Goal: Transaction & Acquisition: Purchase product/service

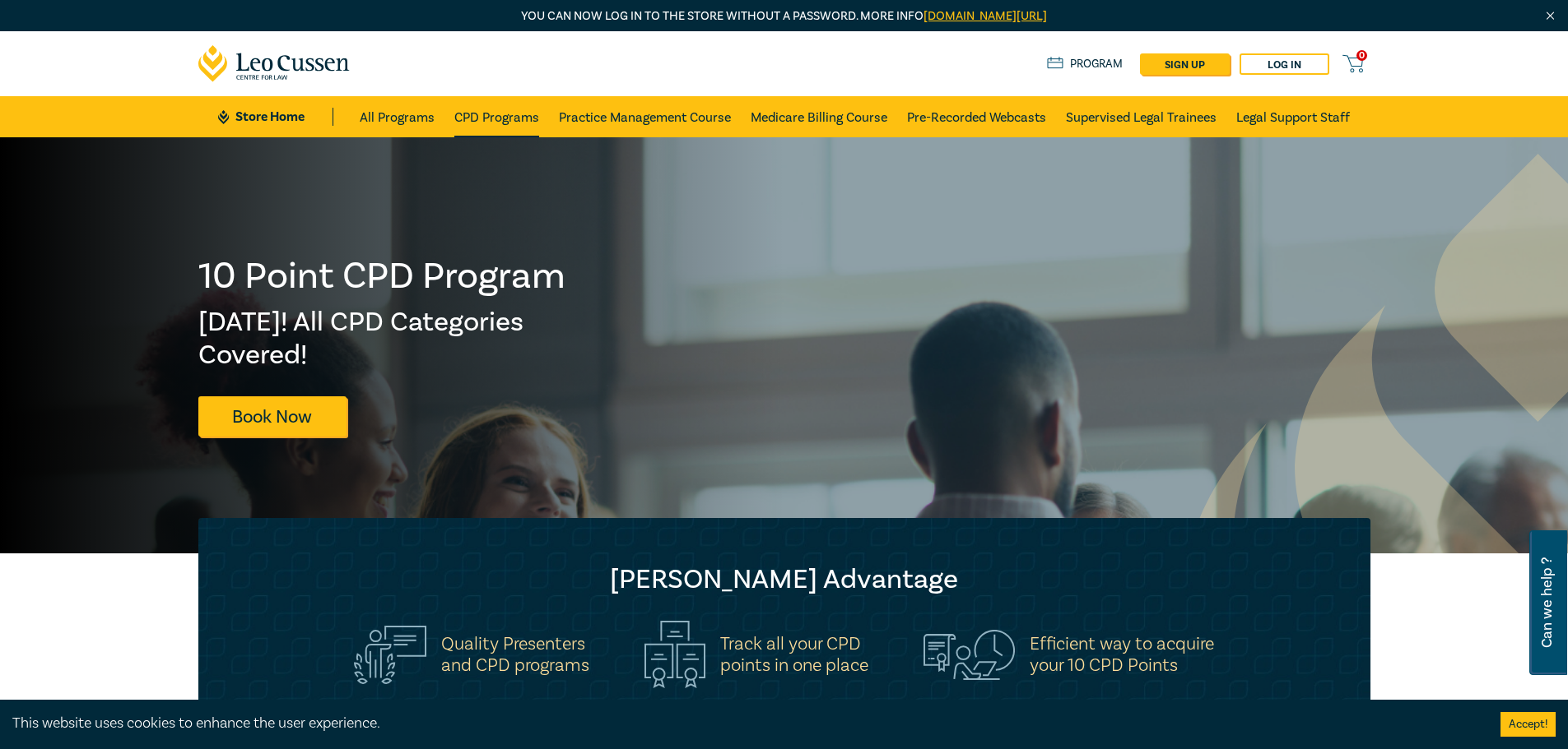
click at [474, 116] on link "CPD Programs" at bounding box center [496, 116] width 85 height 41
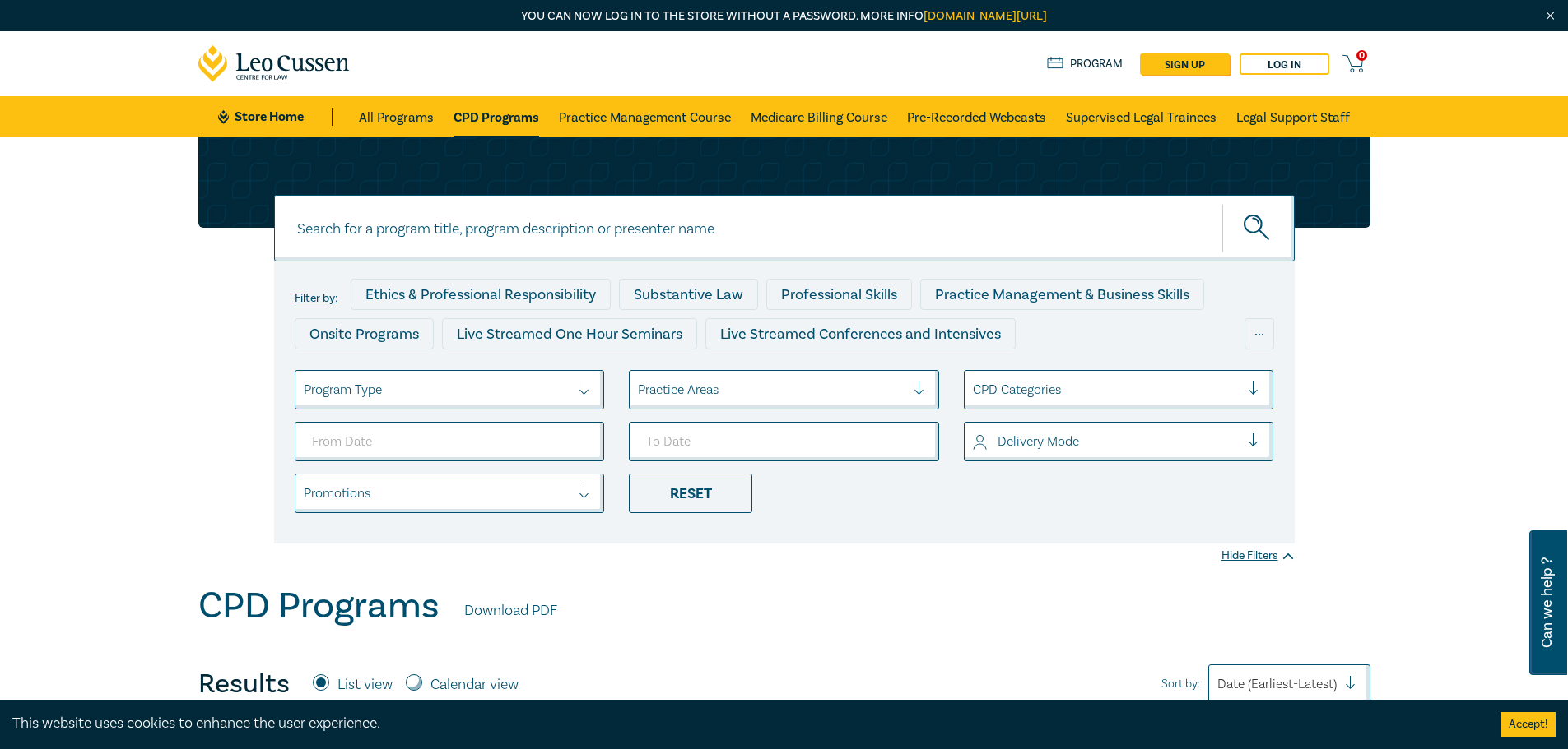
click at [555, 382] on div at bounding box center [438, 390] width 268 height 21
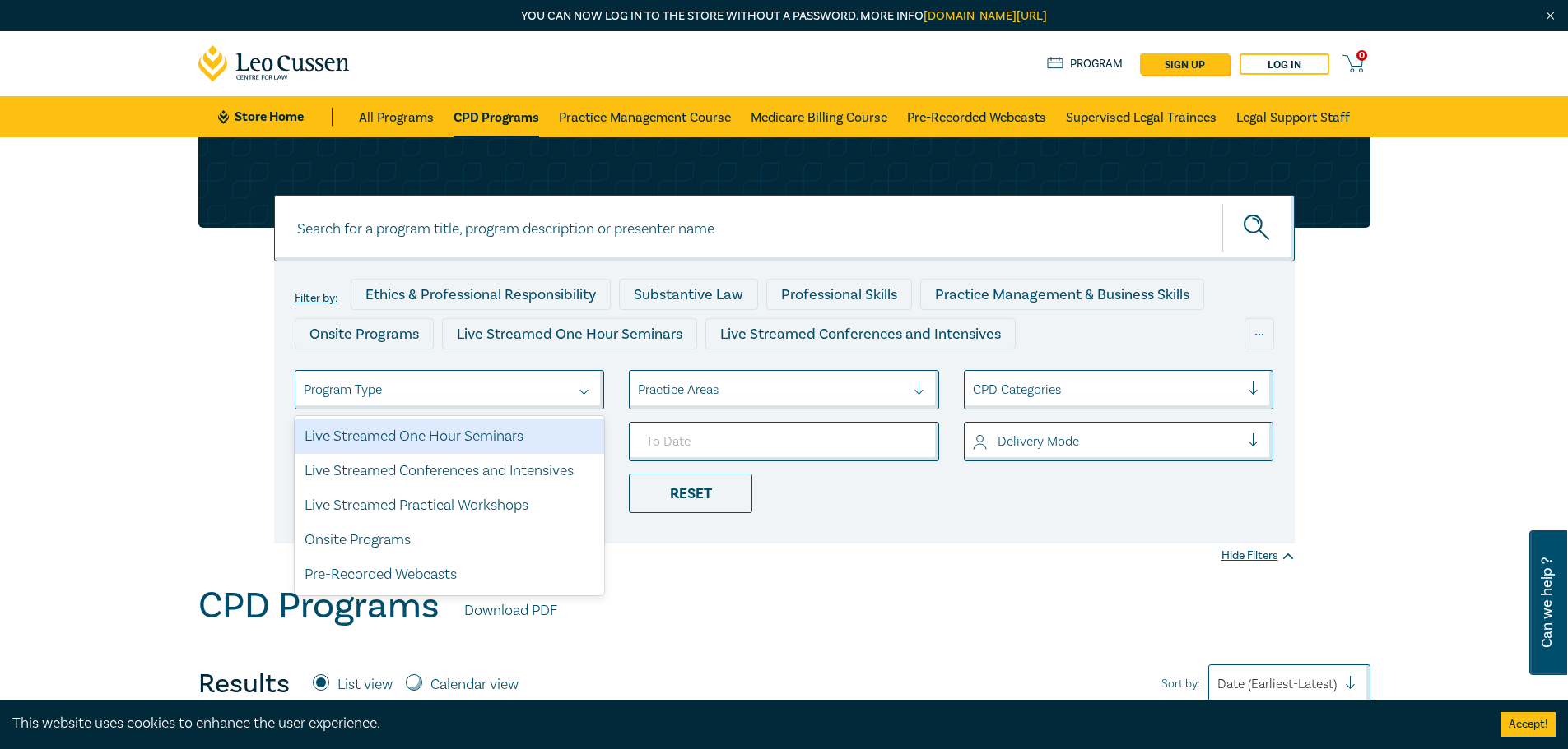
click at [733, 381] on div at bounding box center [771, 390] width 268 height 21
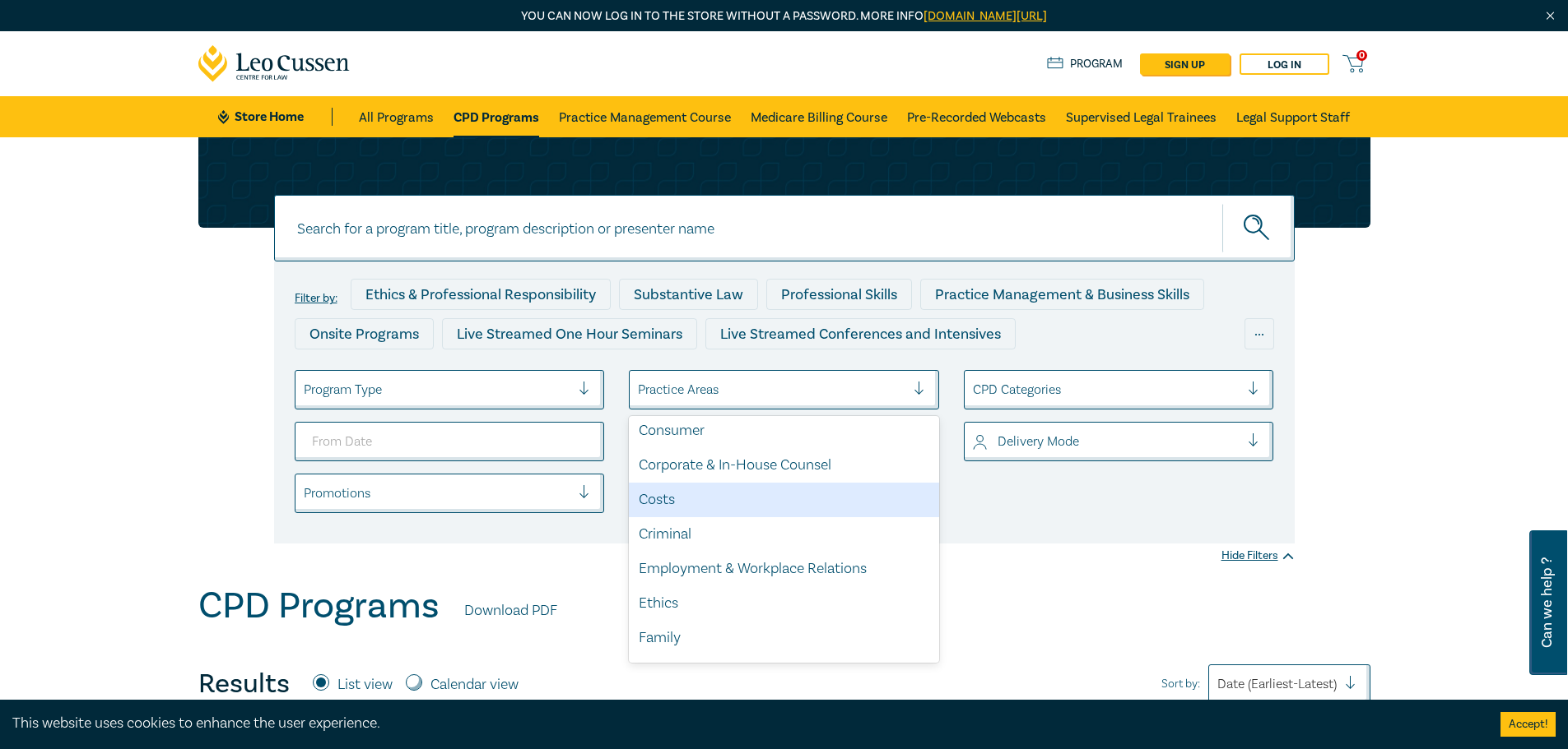
scroll to position [164, 0]
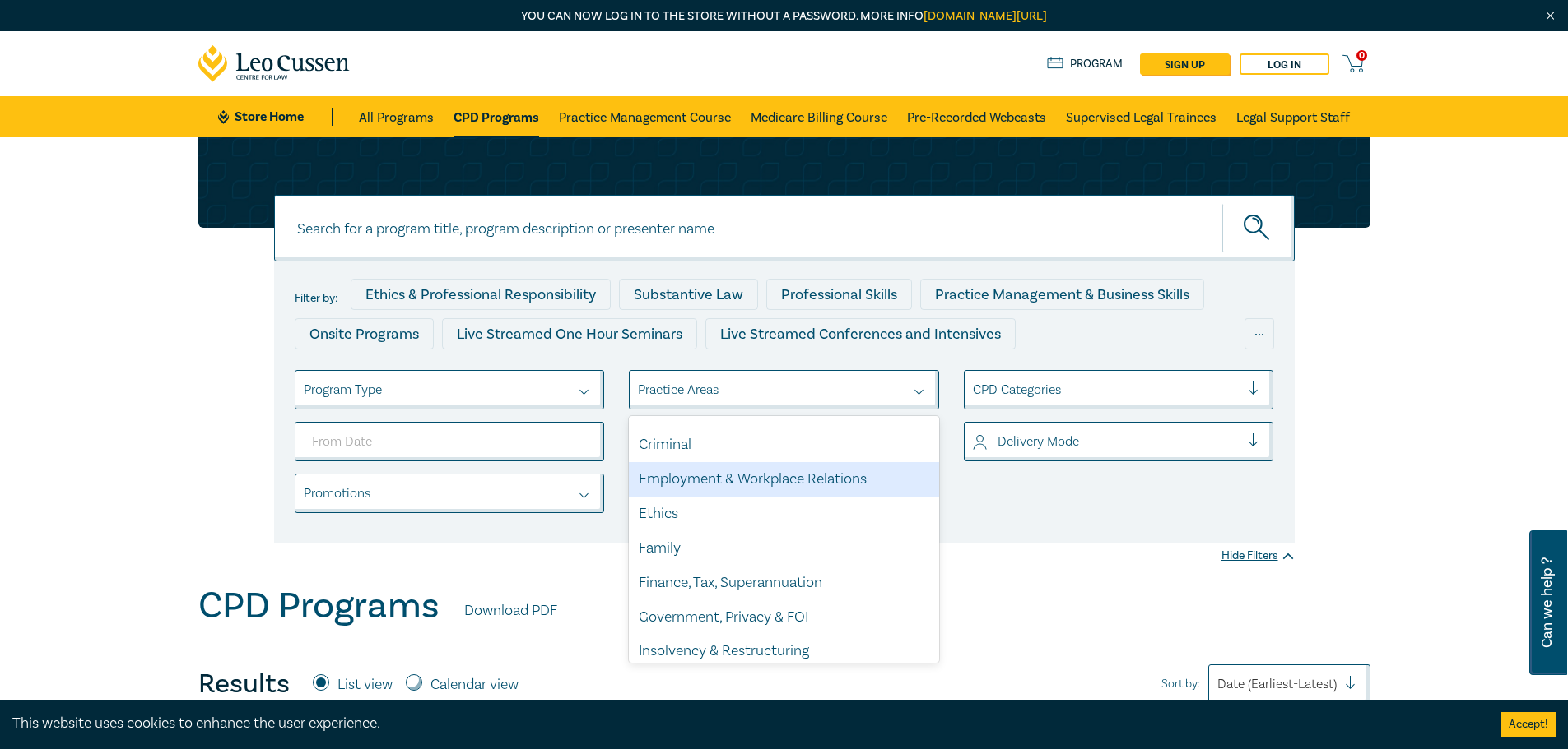
click at [736, 485] on div "Employment & Workplace Relations" at bounding box center [784, 479] width 310 height 35
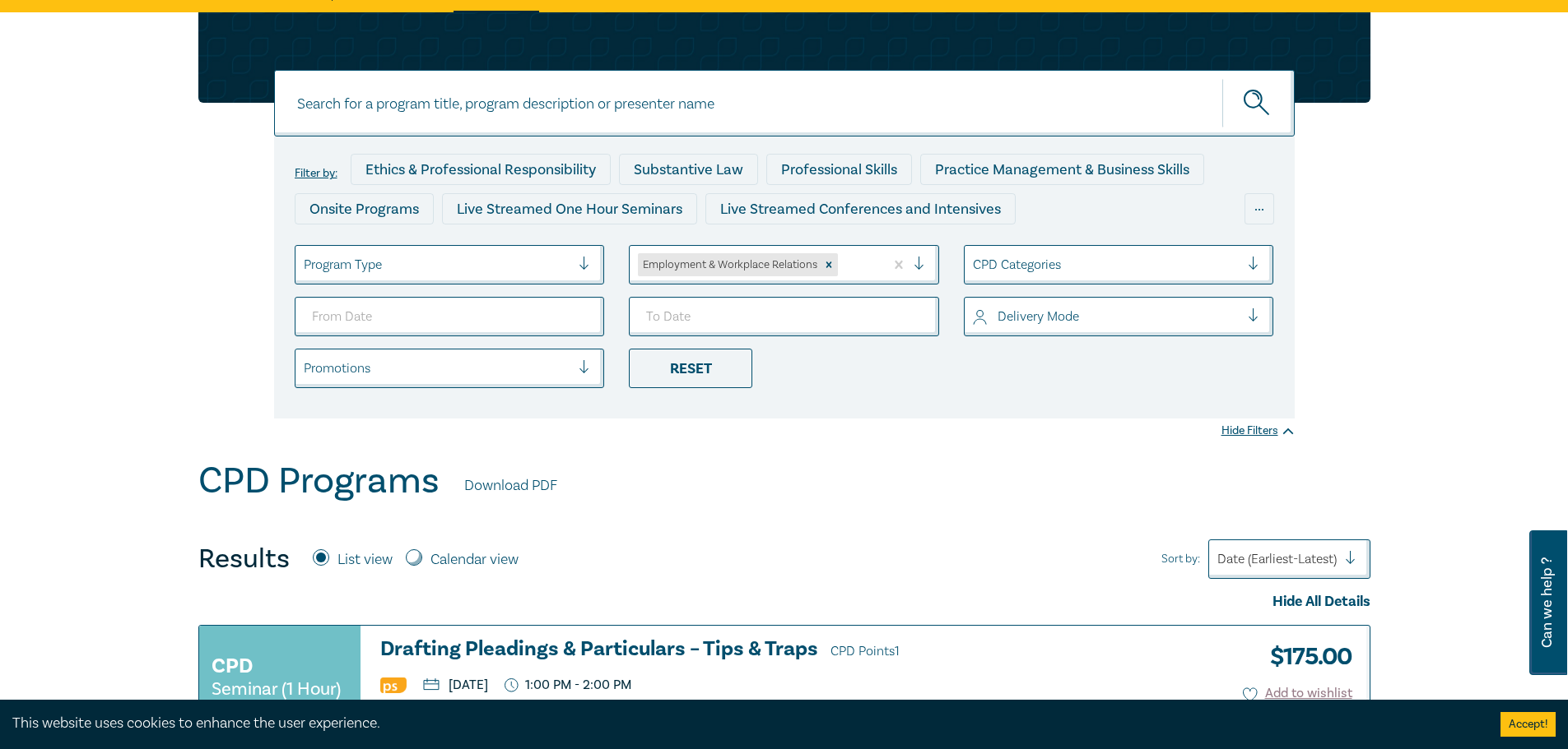
scroll to position [164, 0]
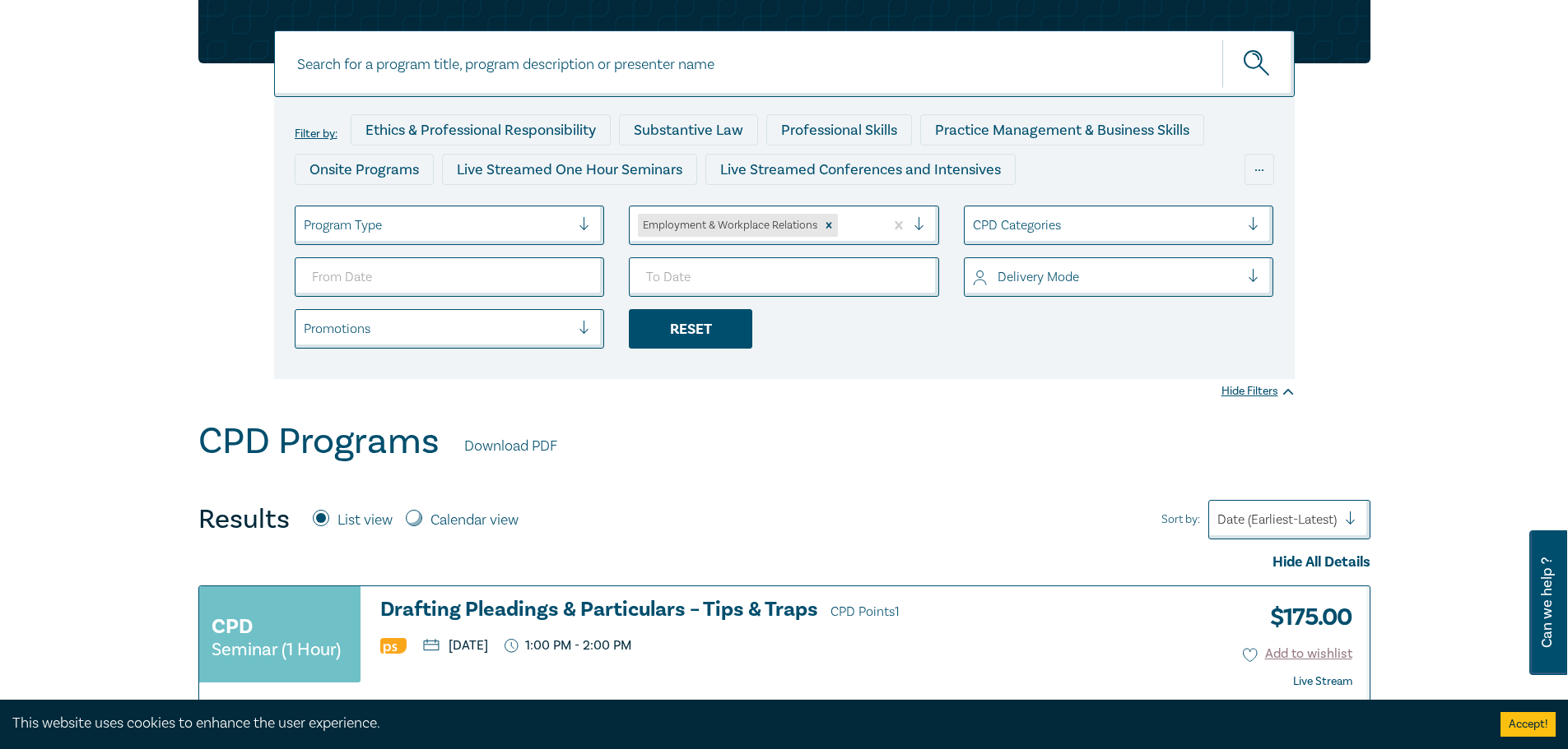
click at [702, 339] on div "Reset" at bounding box center [691, 328] width 124 height 40
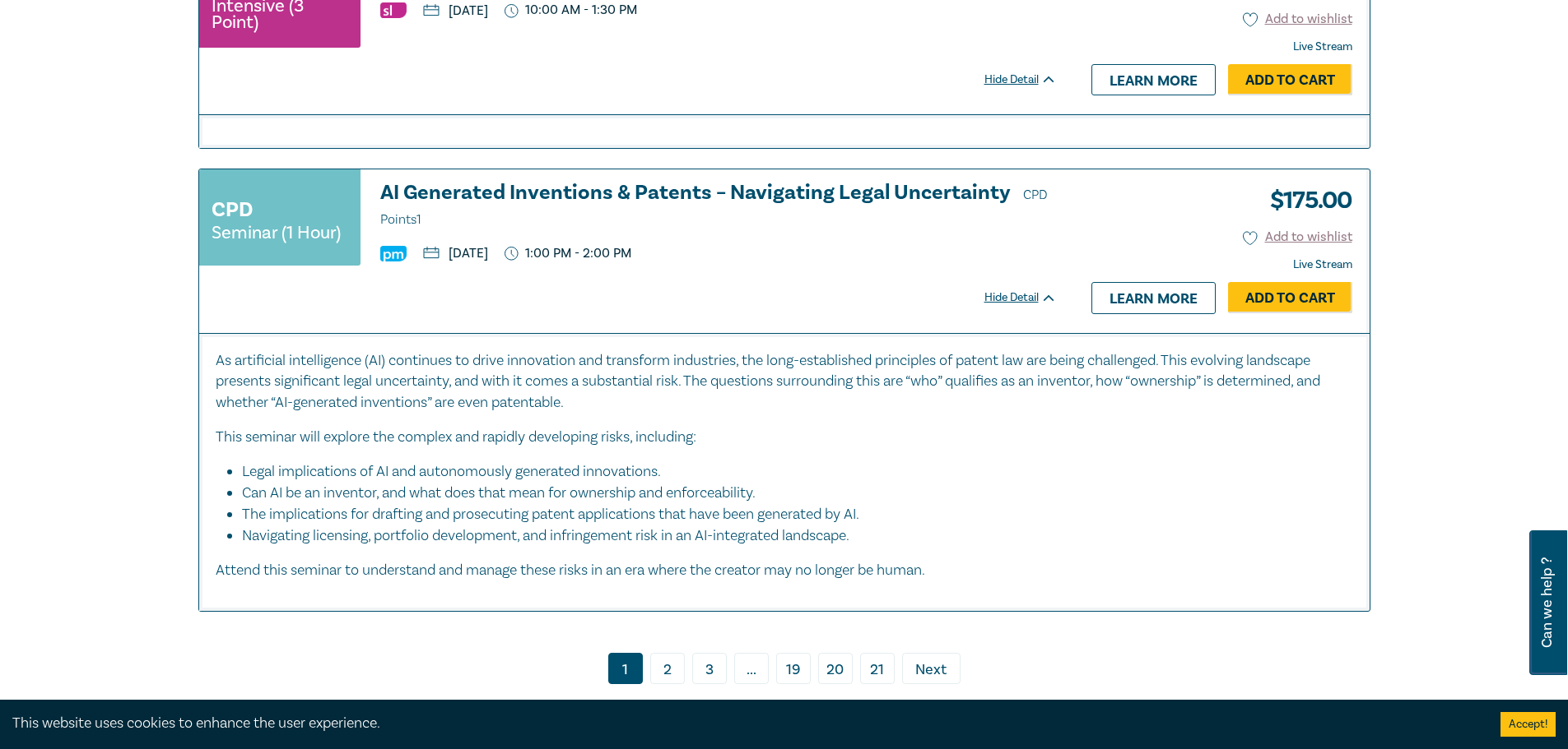
scroll to position [6909, 0]
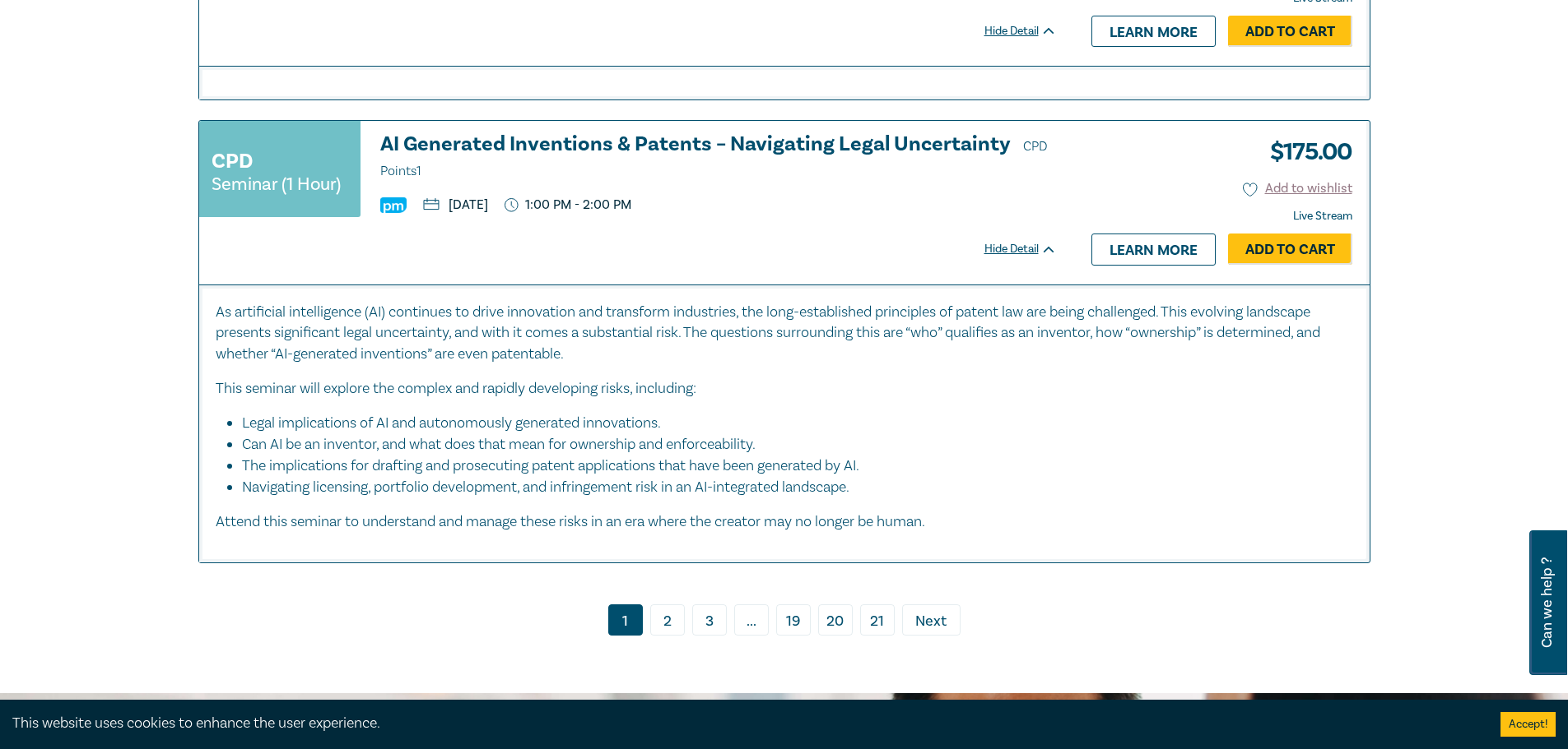
click at [672, 604] on link "2" at bounding box center [667, 619] width 35 height 31
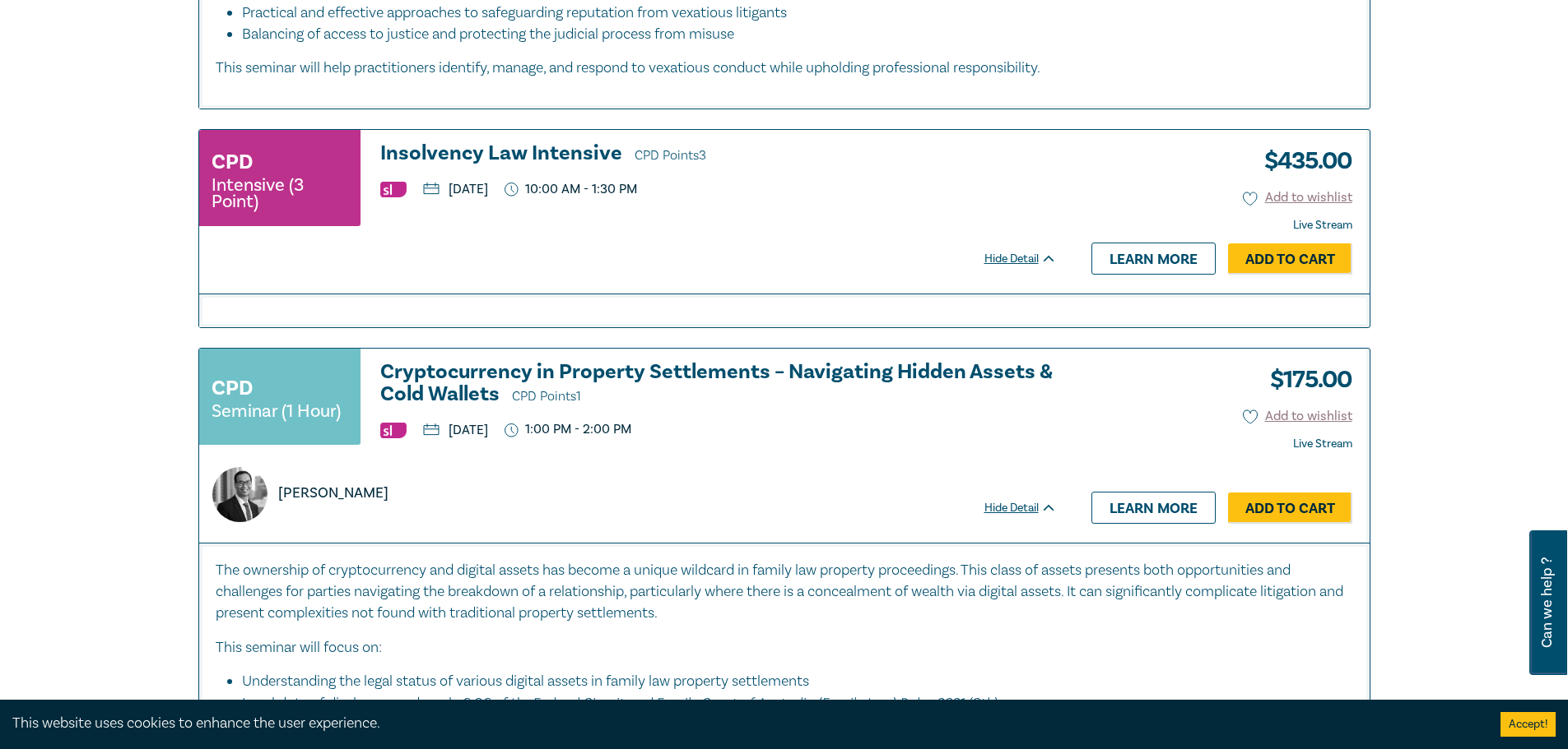
scroll to position [7402, 0]
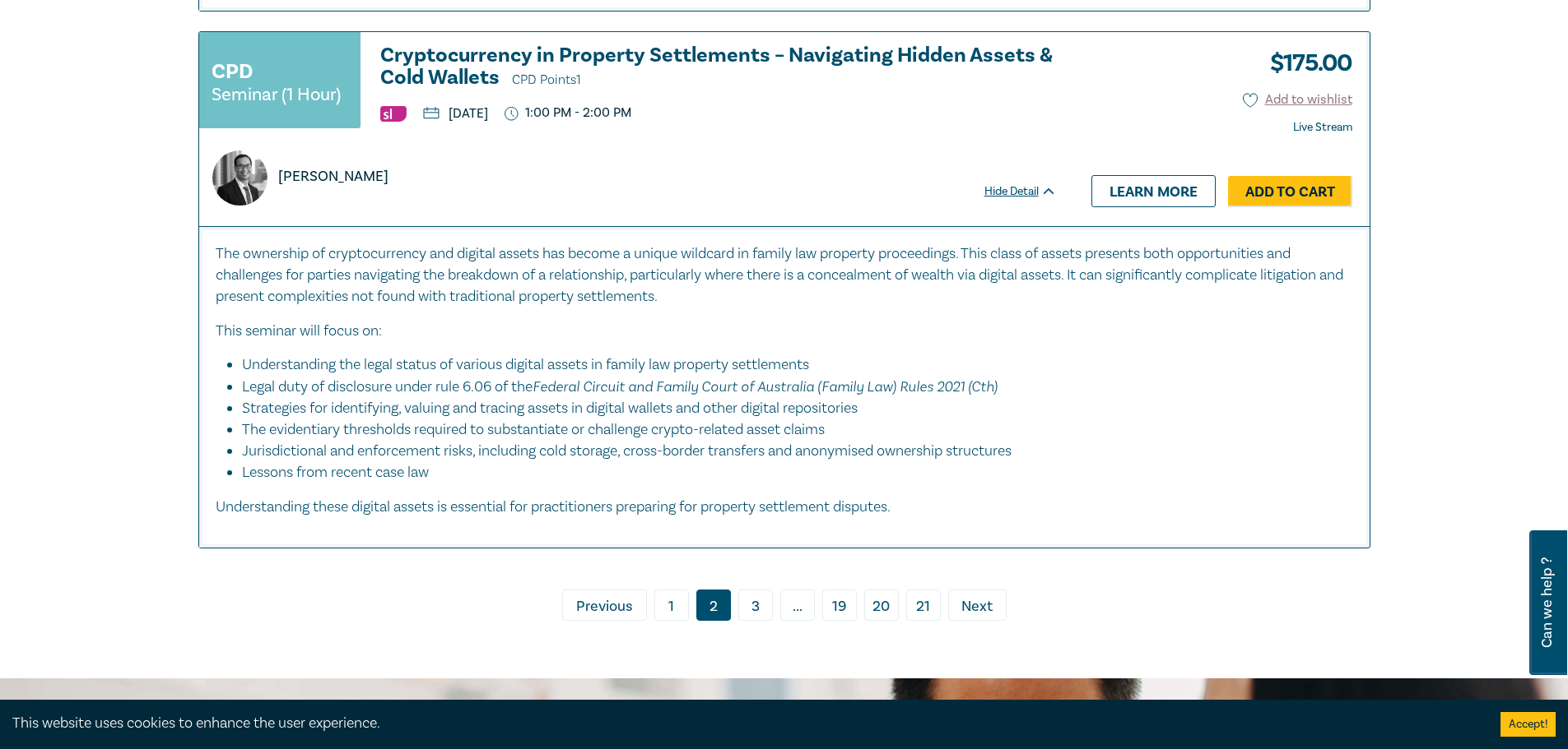
click at [759, 621] on link "3" at bounding box center [755, 605] width 35 height 31
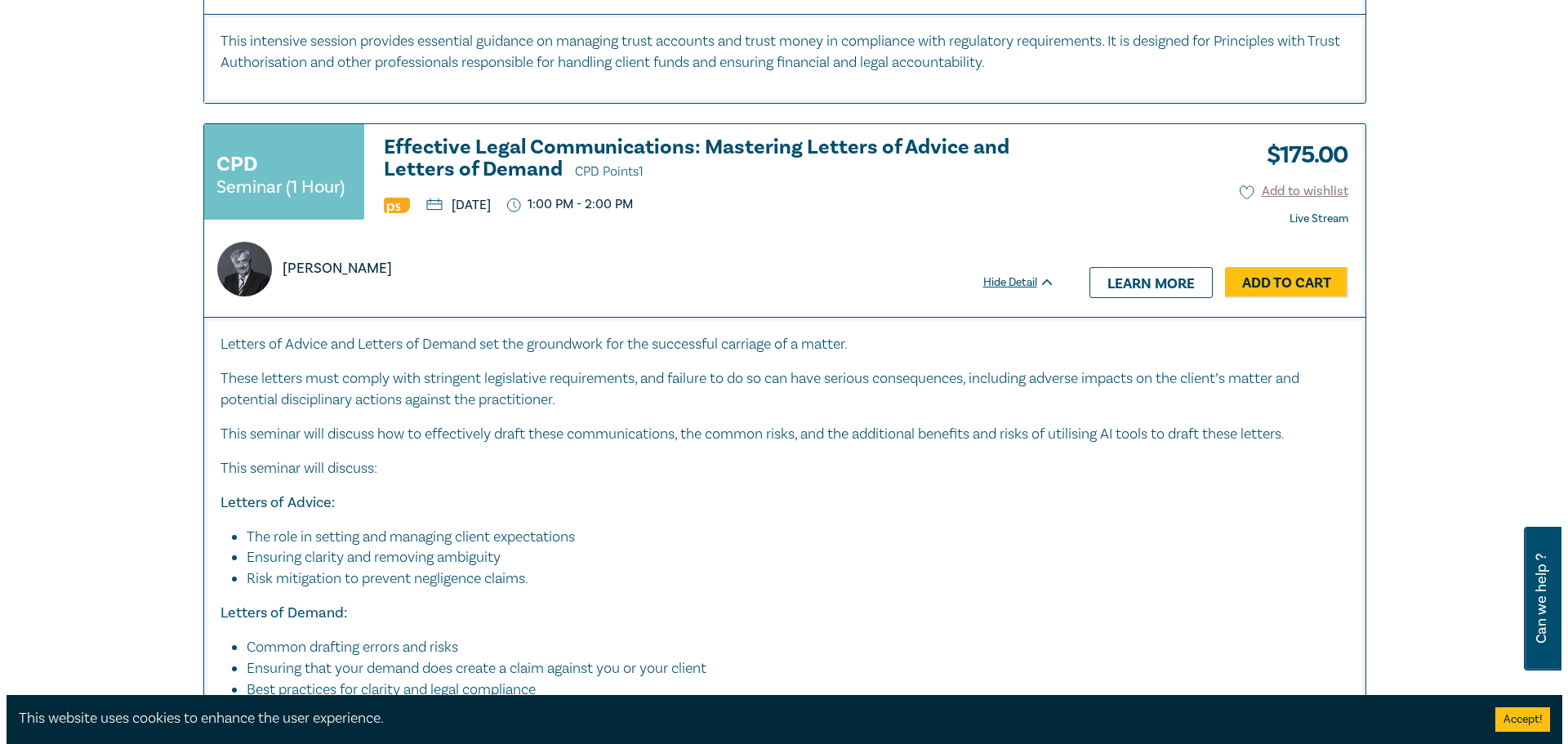
scroll to position [2288, 0]
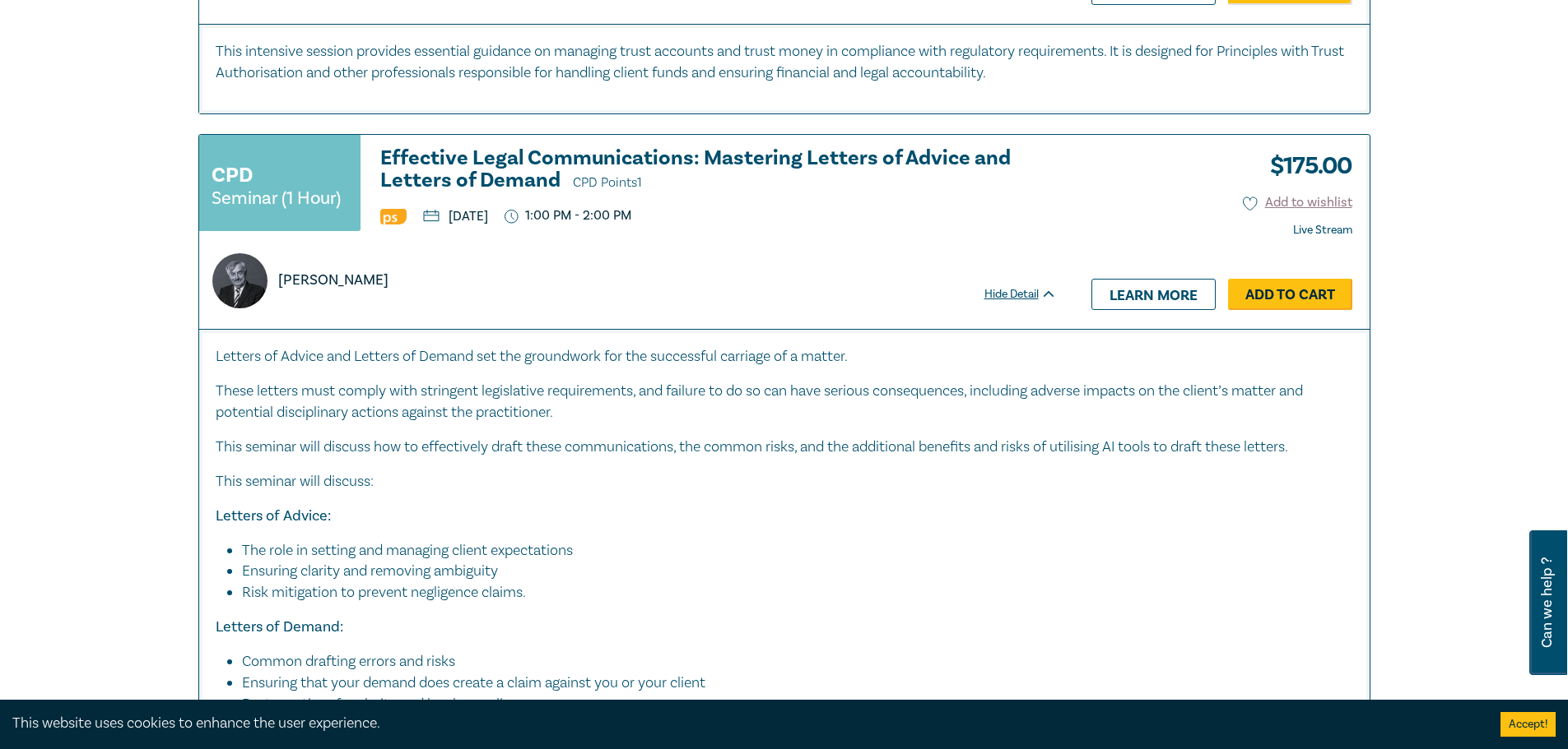
click at [1283, 310] on link "Add to Cart" at bounding box center [1290, 294] width 125 height 31
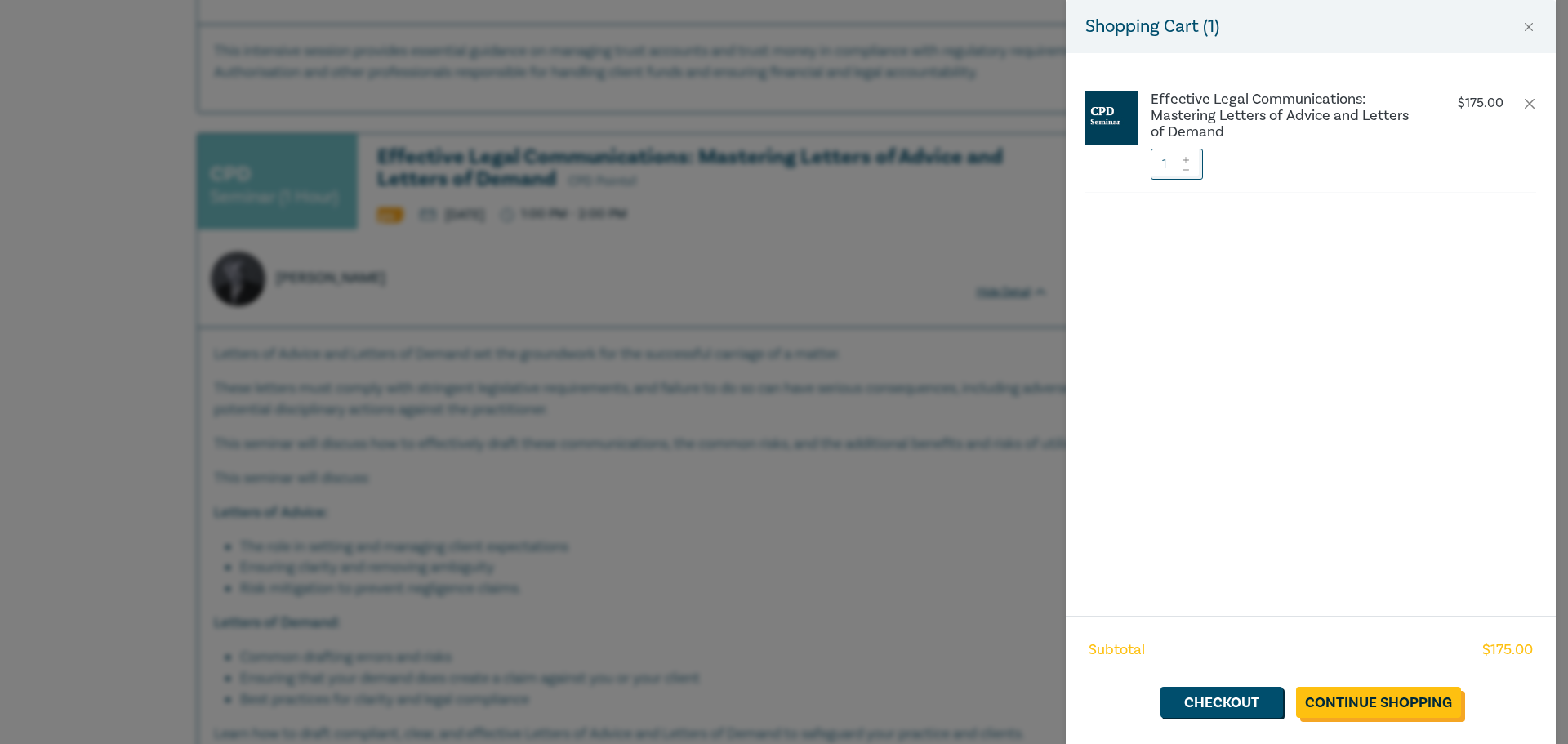
click at [1382, 702] on link "Continue Shopping" at bounding box center [1378, 702] width 165 height 31
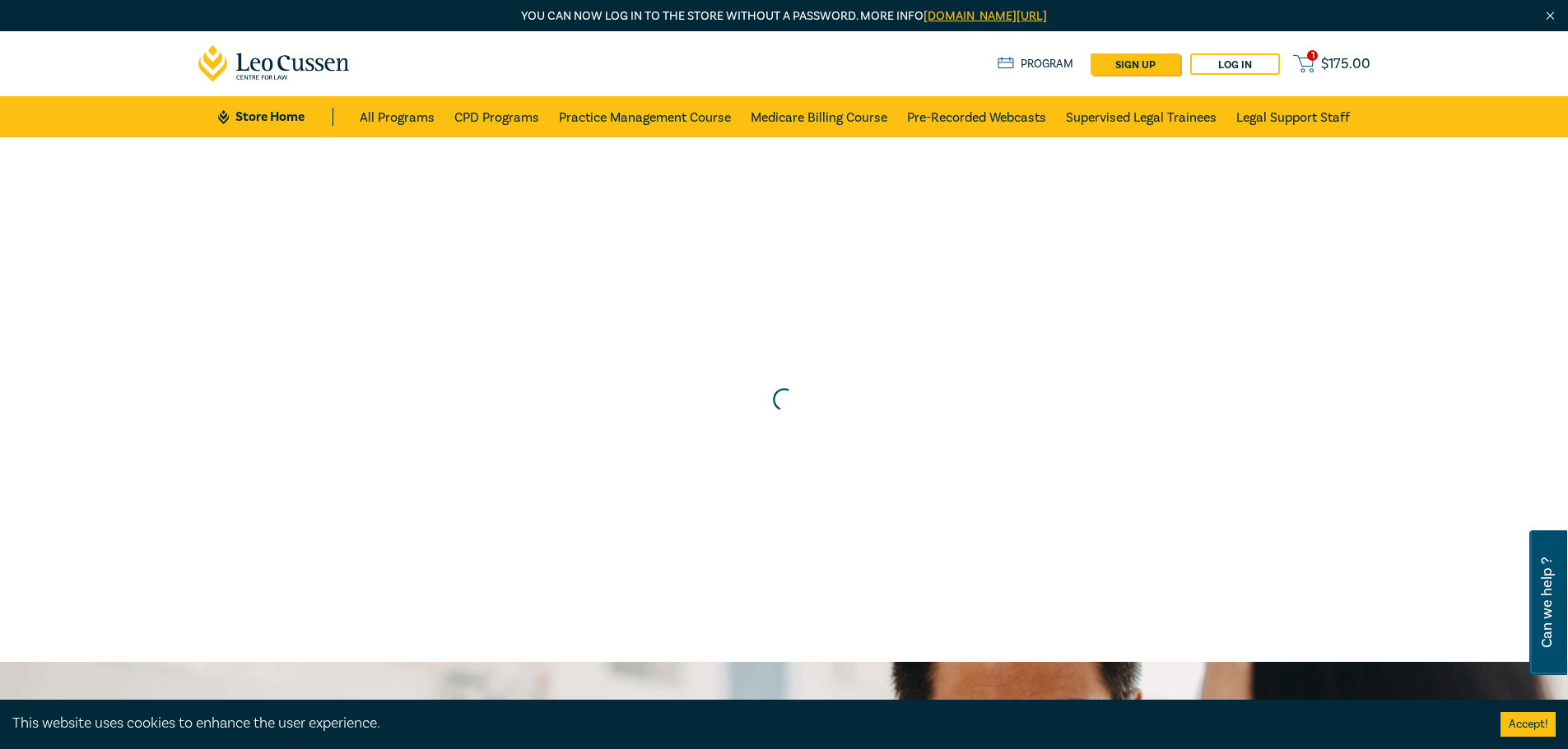
click at [1350, 67] on span "$ 175.00" at bounding box center [1346, 64] width 50 height 19
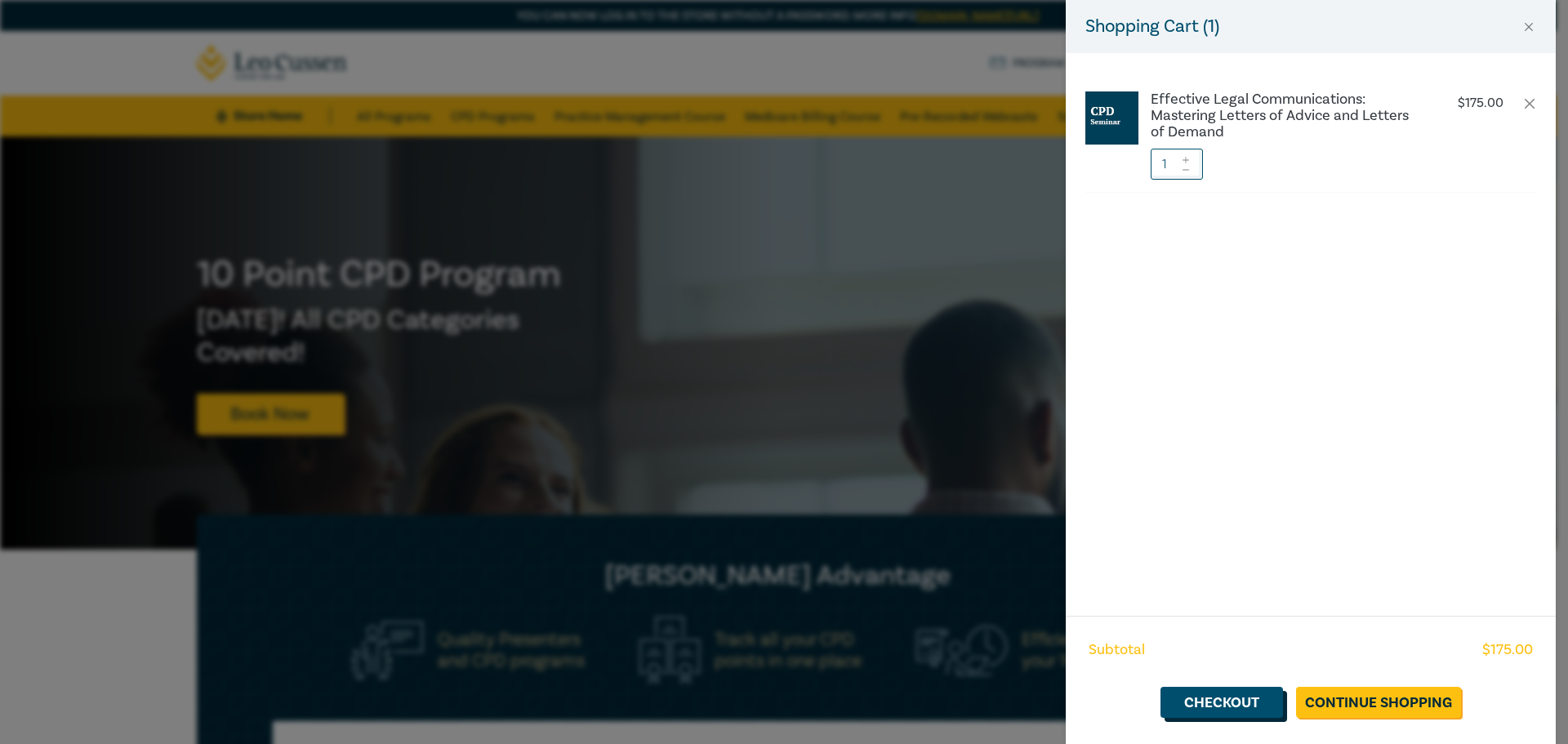
click at [1232, 715] on link "Checkout" at bounding box center [1222, 702] width 123 height 31
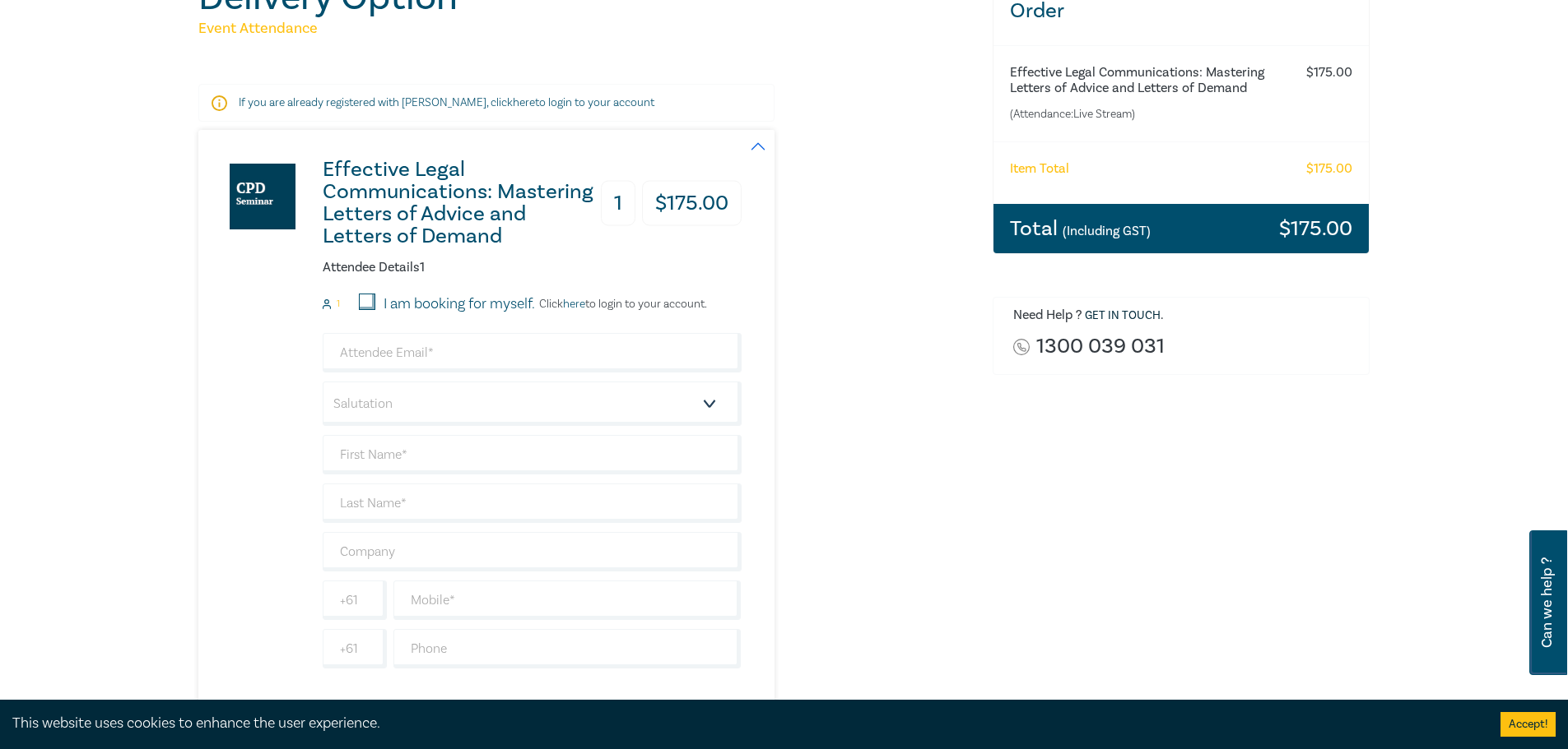
scroll to position [247, 0]
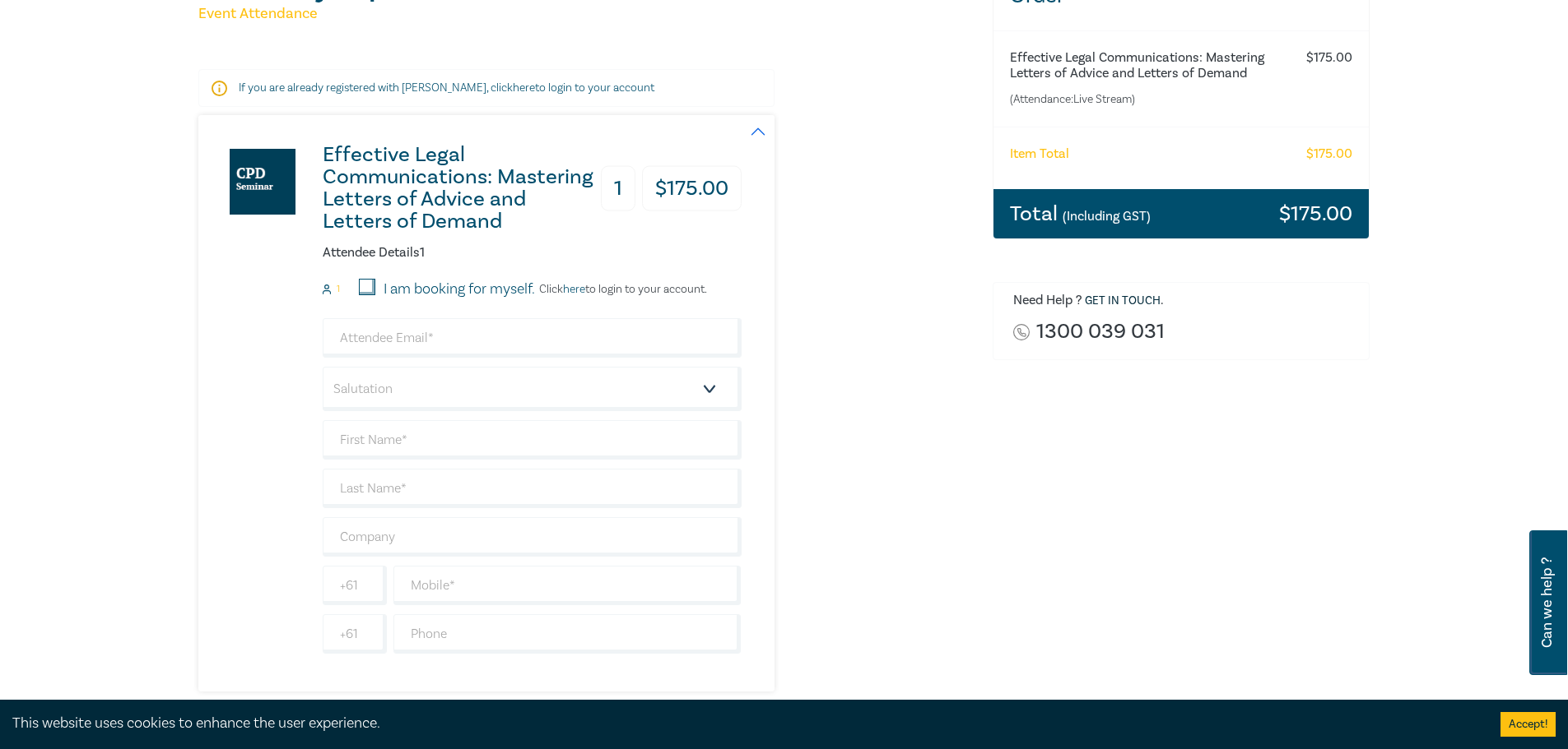
click at [361, 281] on input "I am booking for myself." at bounding box center [367, 287] width 17 height 17
checkbox input "true"
click at [487, 334] on input "email" at bounding box center [531, 337] width 419 height 40
drag, startPoint x: 492, startPoint y: 337, endPoint x: 376, endPoint y: 295, distance: 123.4
click at [362, 336] on input "email" at bounding box center [531, 337] width 419 height 40
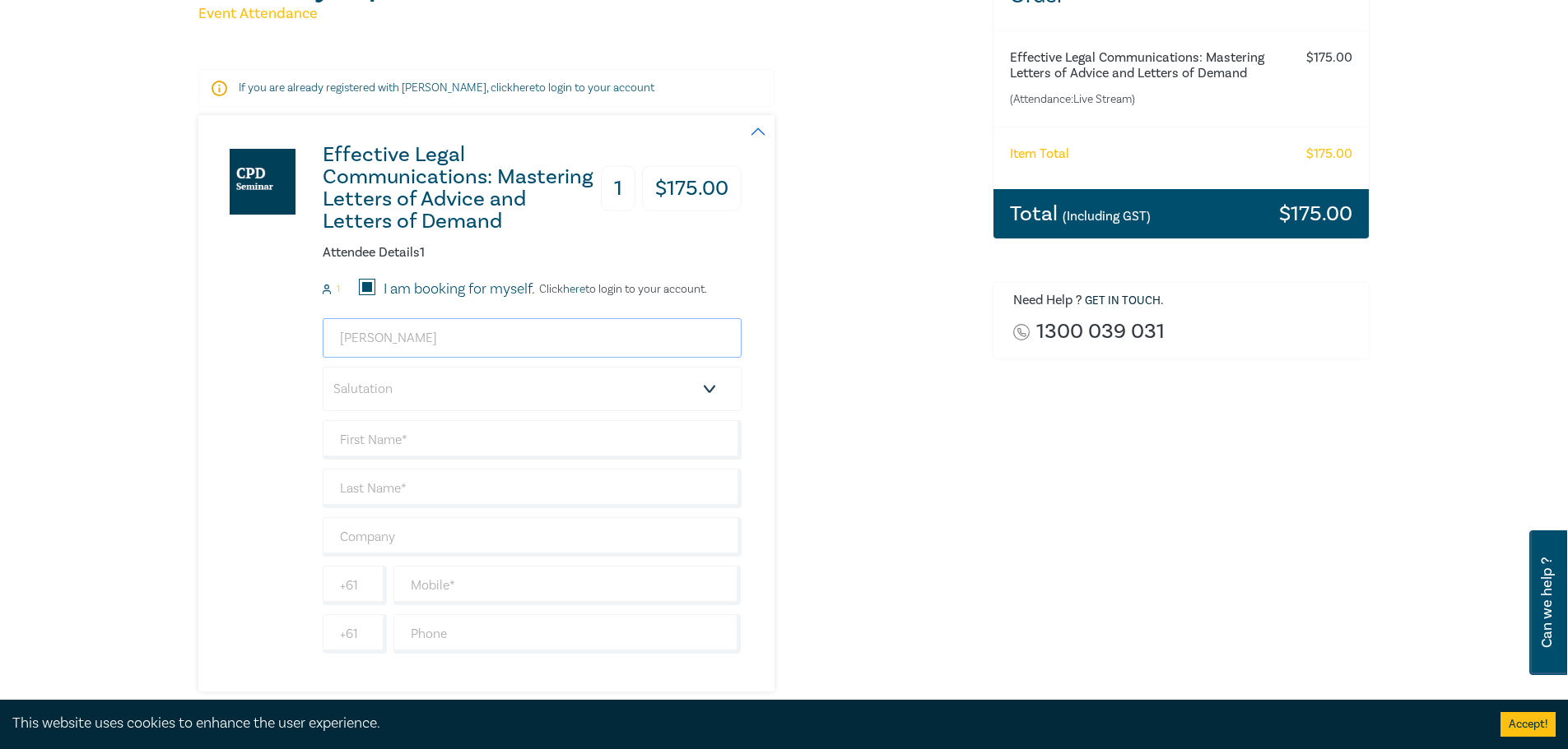
type input "natalie@northcoastlegal.com.au"
drag, startPoint x: 429, startPoint y: 436, endPoint x: 438, endPoint y: 444, distance: 12.0
click at [429, 436] on input "text" at bounding box center [531, 439] width 419 height 40
drag, startPoint x: 435, startPoint y: 438, endPoint x: 377, endPoint y: 438, distance: 58.0
click at [377, 438] on input "text" at bounding box center [531, 439] width 419 height 40
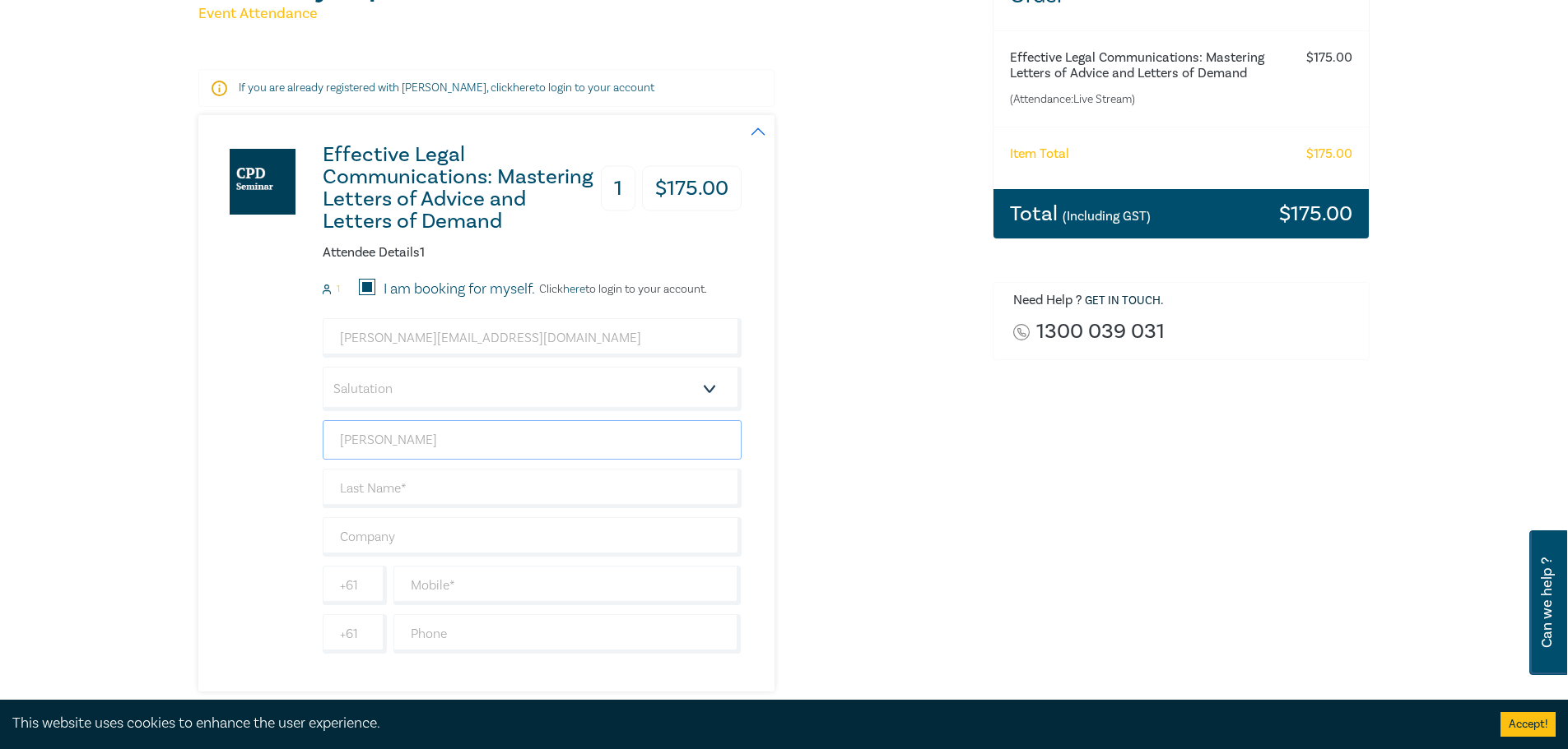
type input "[PERSON_NAME]"
type input "Knight"
click at [466, 542] on input "text" at bounding box center [531, 537] width 419 height 40
type input "Northcoast Legal WA Pty Ltd"
click at [511, 592] on input "text" at bounding box center [567, 585] width 348 height 40
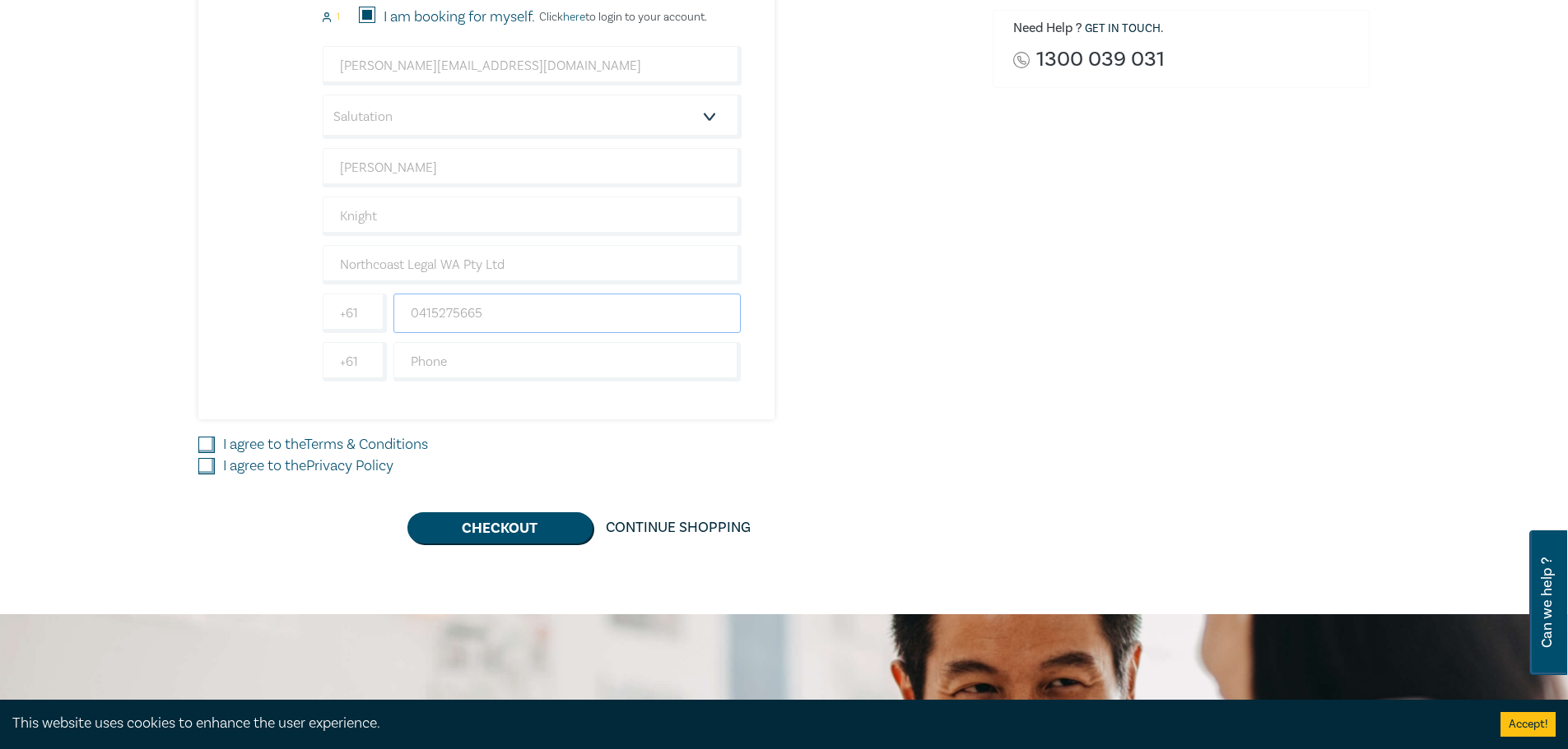
scroll to position [576, 0]
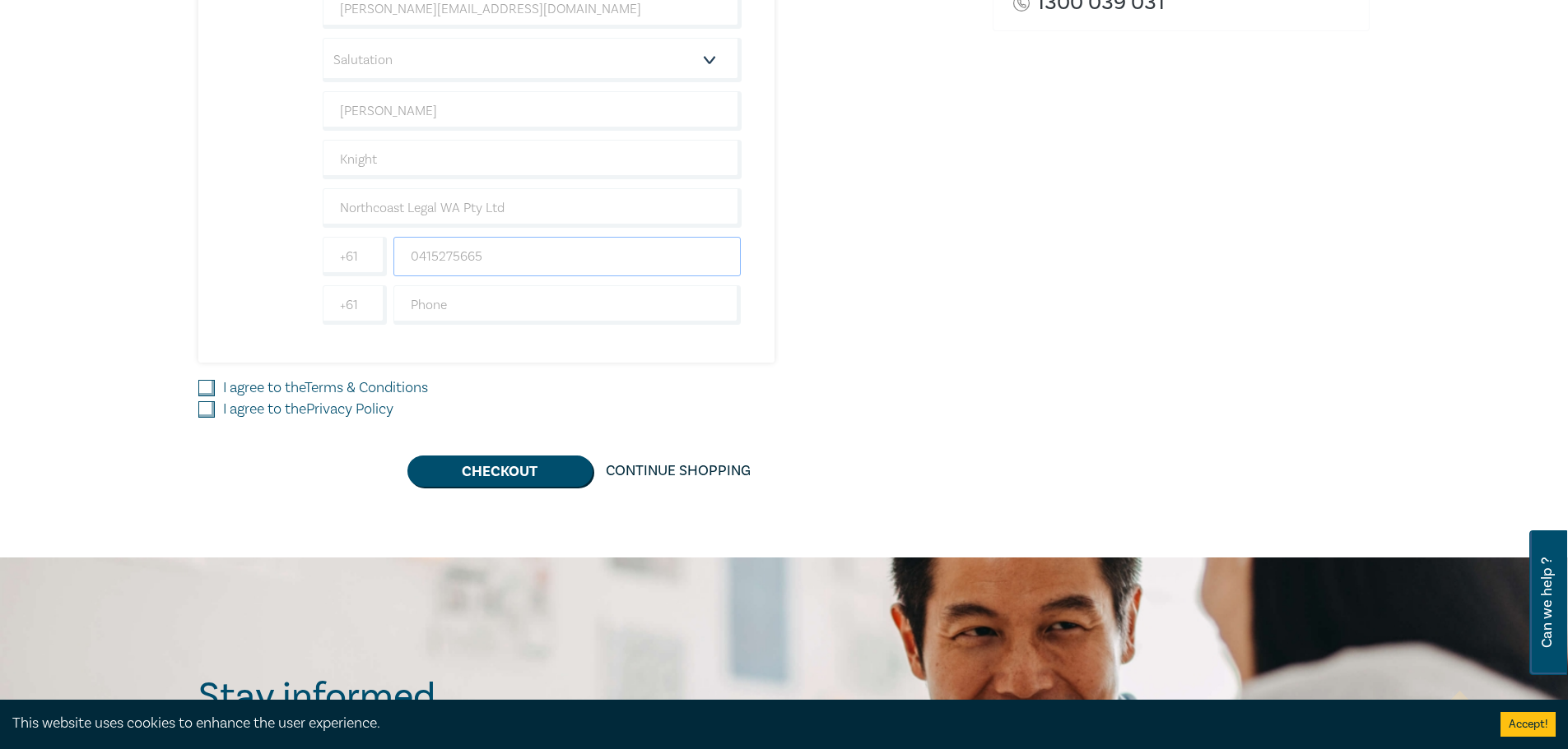
type input "0415275665"
drag, startPoint x: 207, startPoint y: 385, endPoint x: 193, endPoint y: 408, distance: 26.9
click at [207, 385] on input "I agree to the Terms & Conditions" at bounding box center [207, 389] width 17 height 17
checkbox input "true"
click at [193, 412] on div "Delivery Option Event Attendance If you are already registered with Leo Cussen,…" at bounding box center [585, 59] width 794 height 854
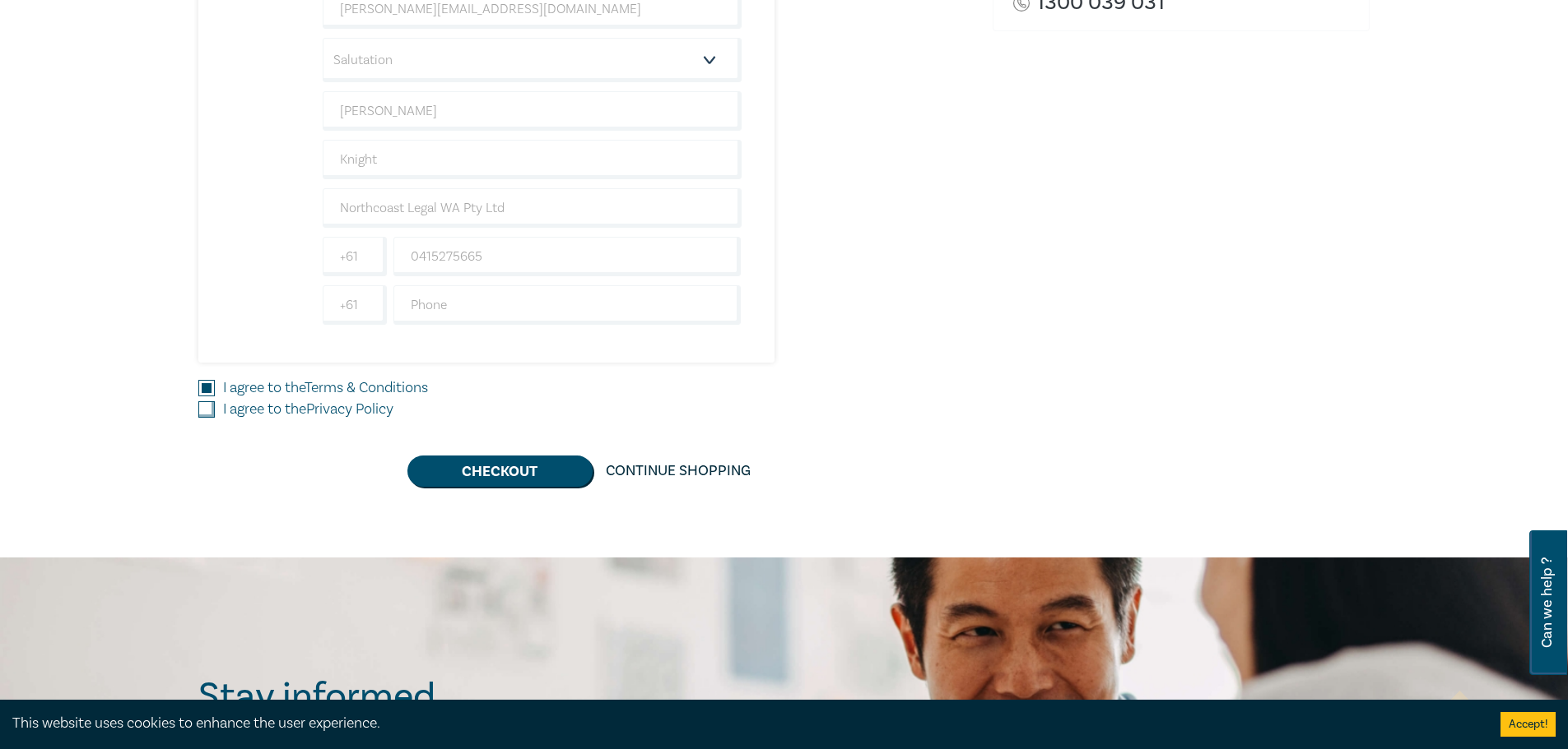
click at [200, 413] on input "I agree to the Privacy Policy" at bounding box center [207, 410] width 17 height 17
checkbox input "true"
click at [490, 470] on button "Checkout" at bounding box center [500, 470] width 185 height 31
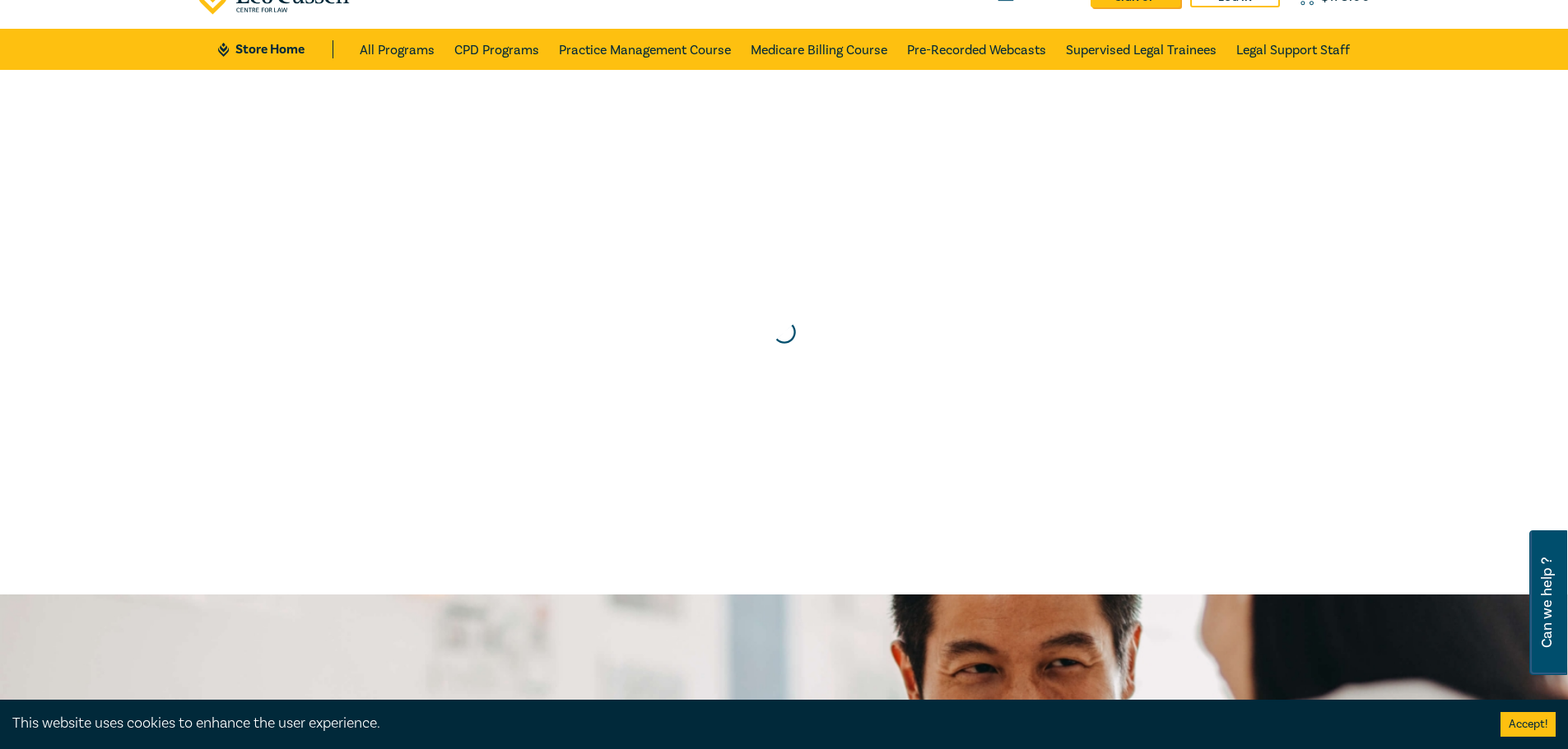
scroll to position [0, 0]
